Goal: Task Accomplishment & Management: Use online tool/utility

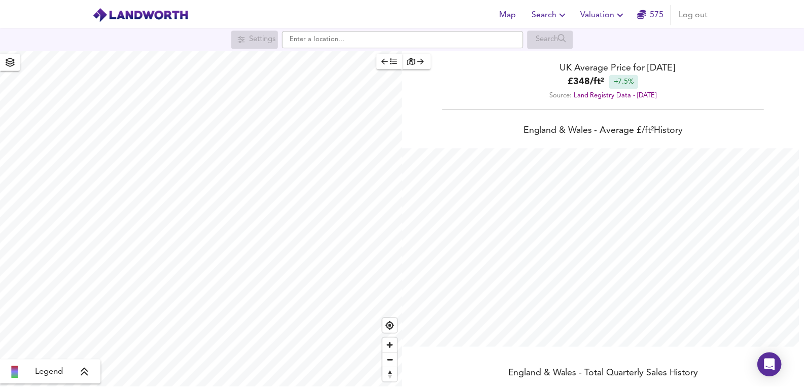
scroll to position [388, 812]
click at [593, 13] on span "Valuation" at bounding box center [609, 13] width 46 height 14
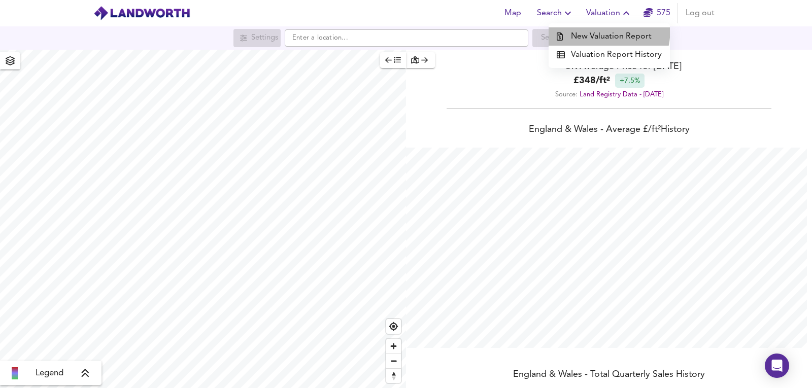
click at [574, 27] on li "New Valuation Report" at bounding box center [609, 36] width 121 height 18
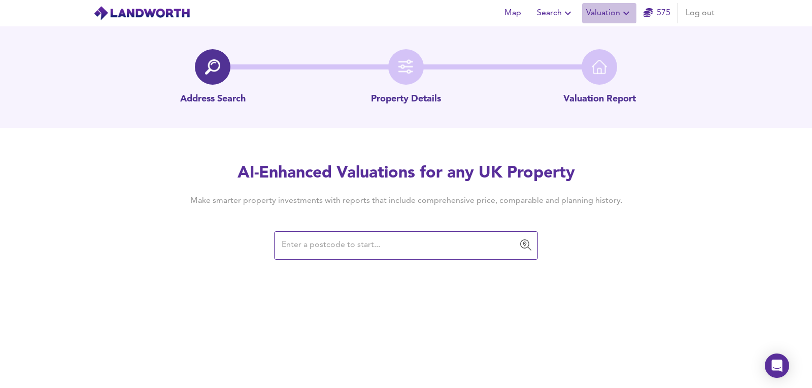
click at [622, 4] on button "Valuation" at bounding box center [609, 13] width 54 height 20
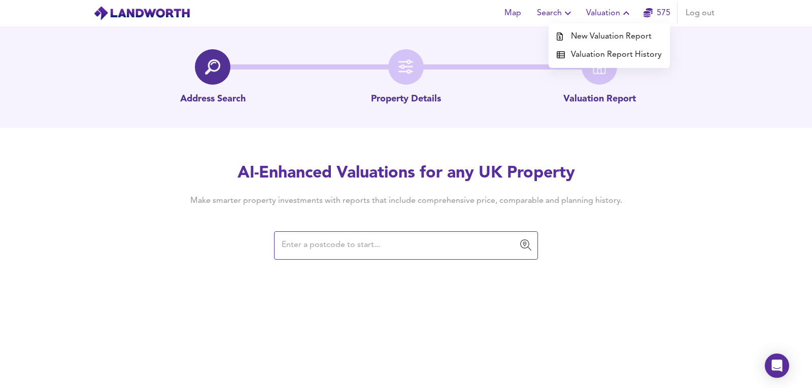
click at [619, 57] on li "Valuation Report History" at bounding box center [609, 55] width 121 height 18
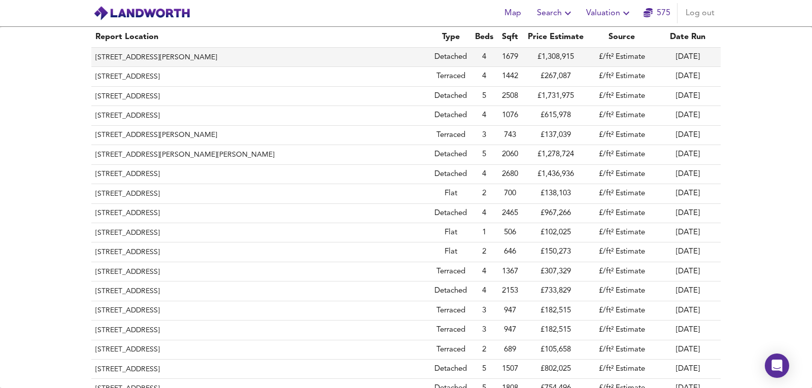
click at [218, 66] on th "[STREET_ADDRESS][PERSON_NAME]" at bounding box center [260, 57] width 339 height 19
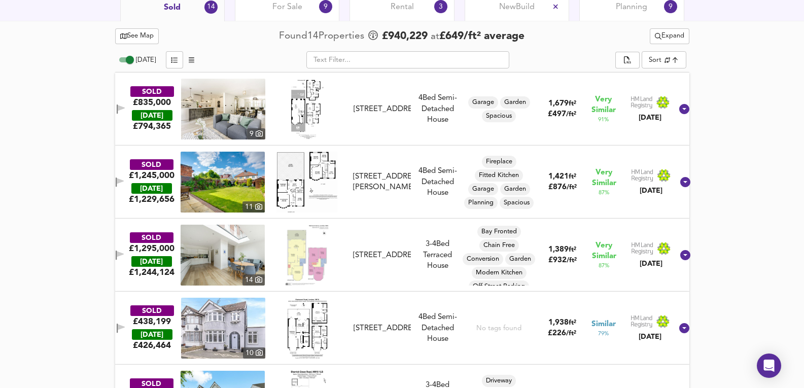
scroll to position [508, 0]
click at [286, 12] on span "For Sale" at bounding box center [288, 7] width 30 height 11
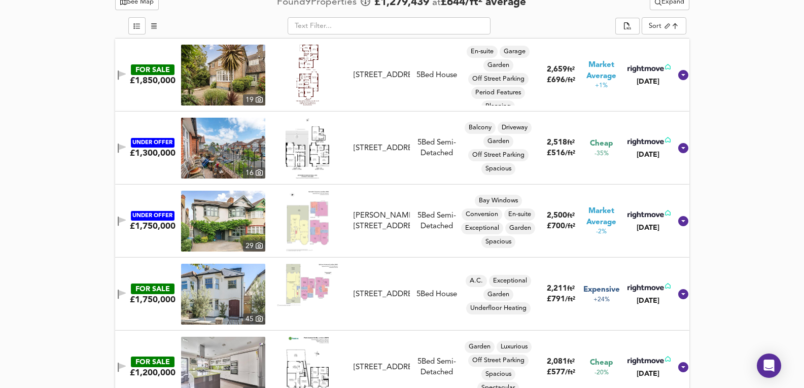
scroll to position [542, 0]
click at [223, 71] on img at bounding box center [223, 75] width 84 height 61
click at [223, 138] on img at bounding box center [223, 148] width 84 height 61
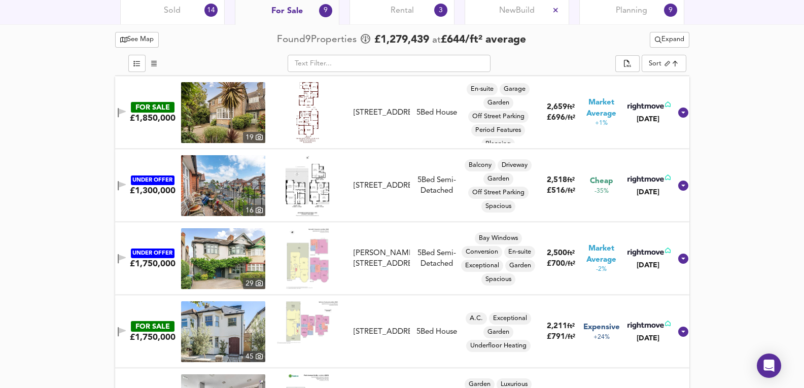
scroll to position [508, 0]
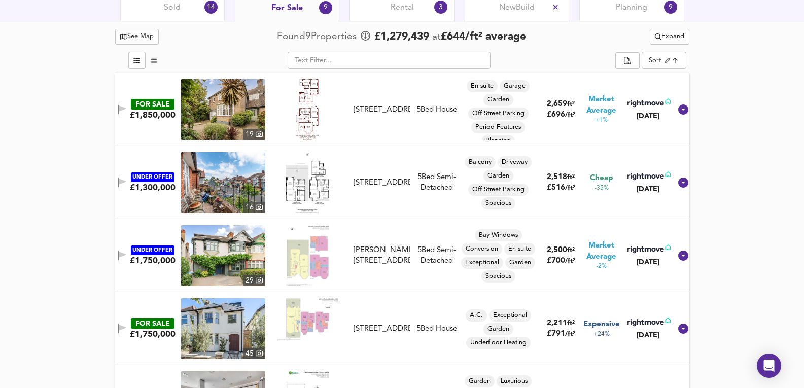
click at [238, 248] on img at bounding box center [223, 255] width 84 height 61
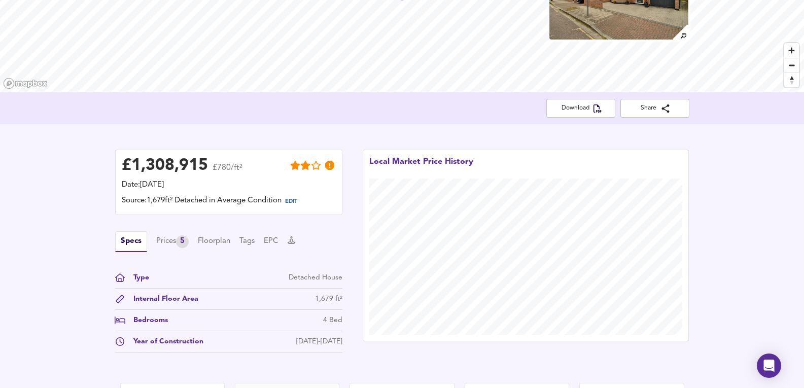
scroll to position [0, 0]
